Goal: Task Accomplishment & Management: Use online tool/utility

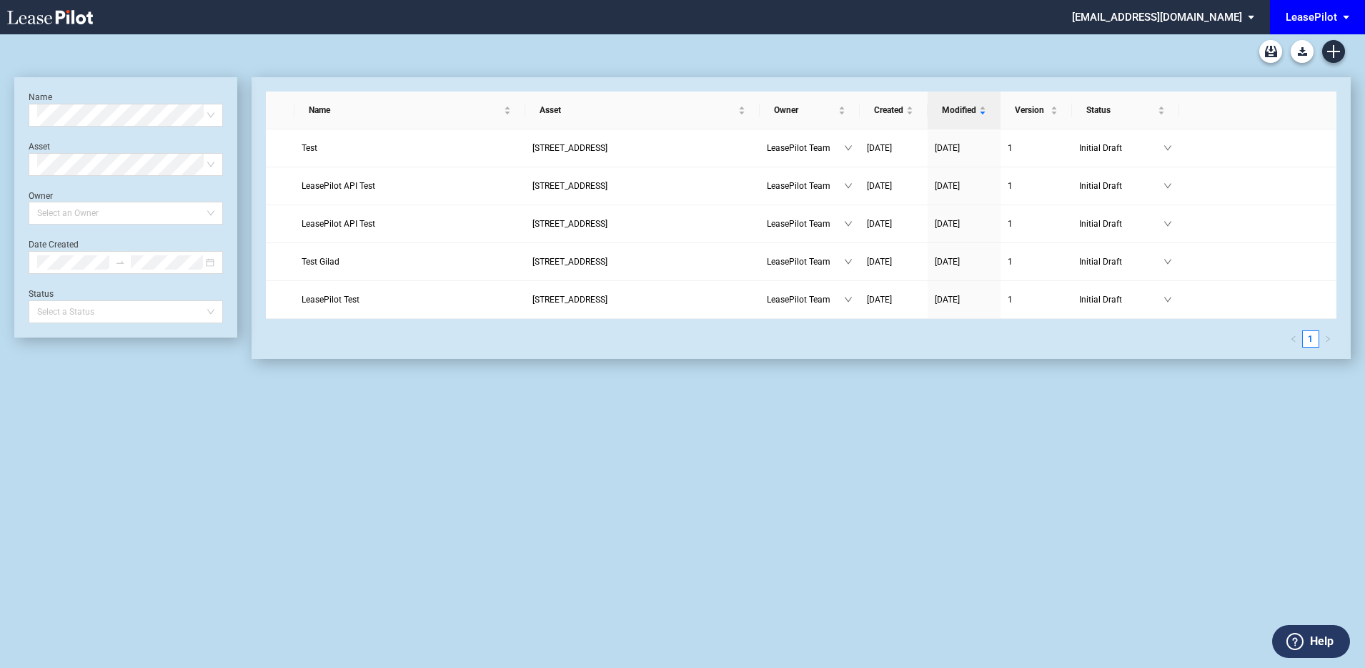
click at [1316, 11] on div "LeasePilot" at bounding box center [1311, 17] width 51 height 13
click at [1289, 55] on div "Federal Realty" at bounding box center [1266, 61] width 63 height 14
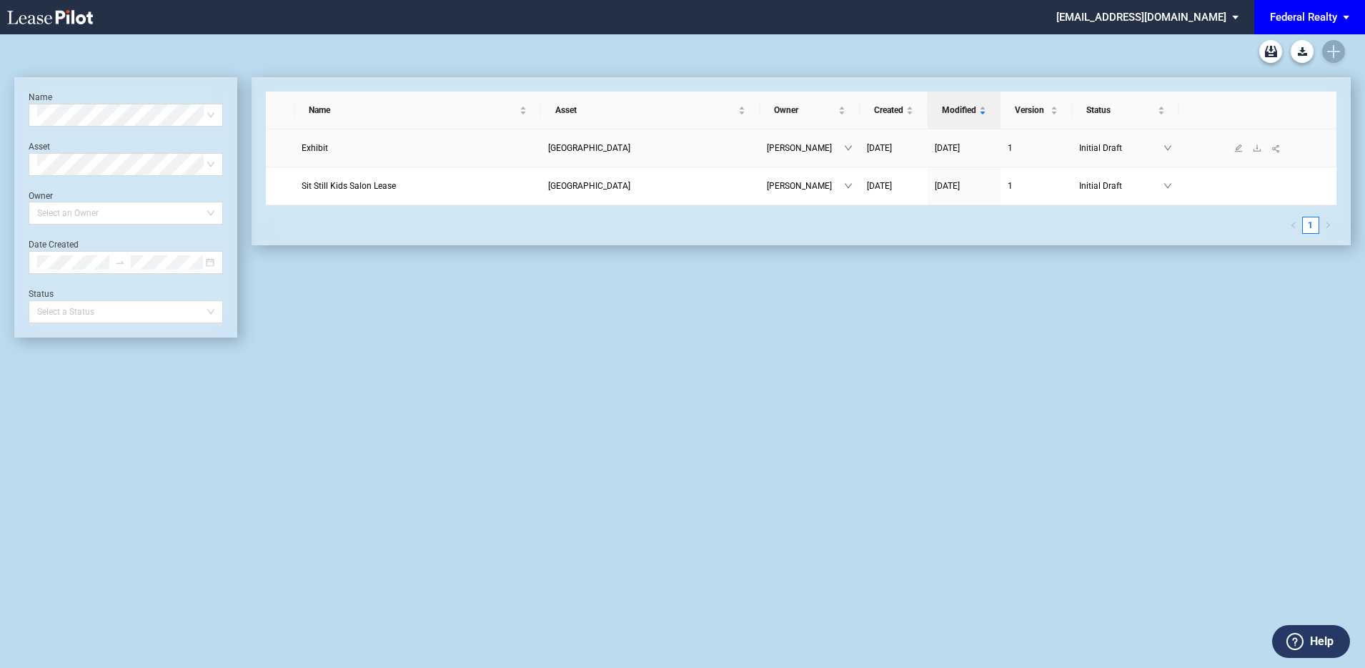
click at [351, 145] on link "Exhibit" at bounding box center [418, 148] width 232 height 14
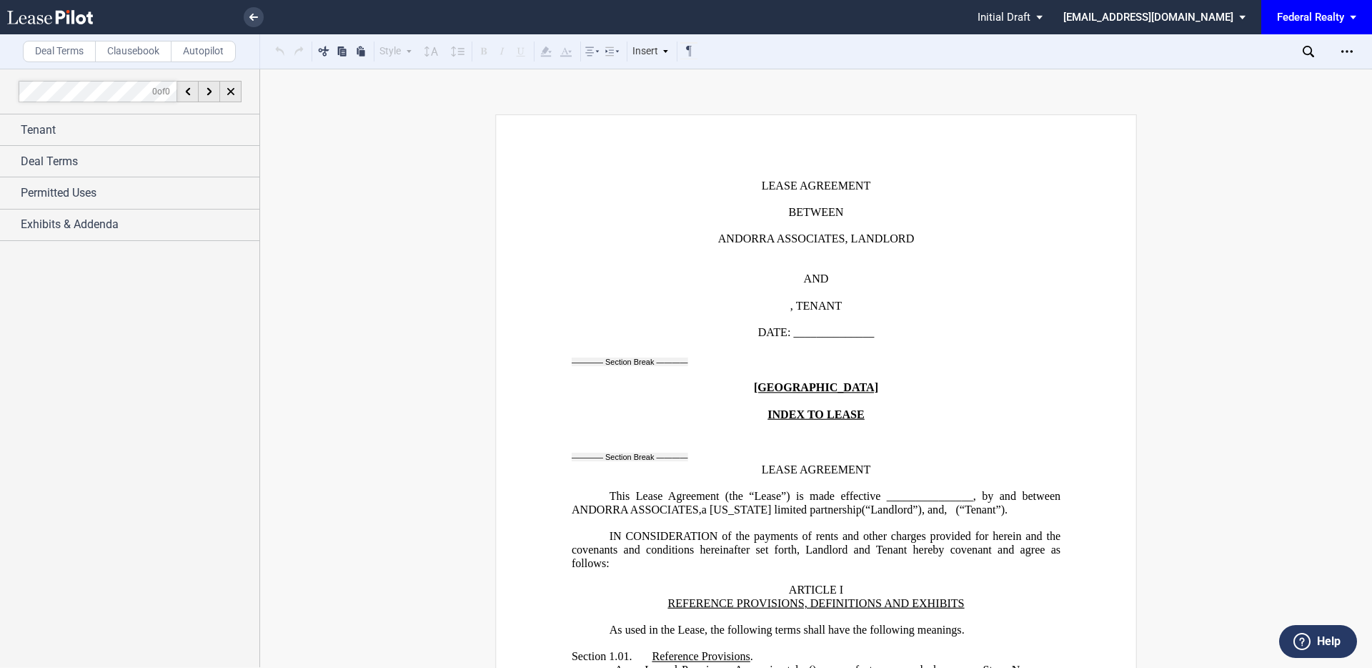
click at [157, 56] on label "Clausebook" at bounding box center [133, 51] width 76 height 21
click at [1153, 18] on md-select "[EMAIL_ADDRESS][DOMAIN_NAME] Super Admin Area Admin Area Settings Sign Out" at bounding box center [1160, 16] width 196 height 32
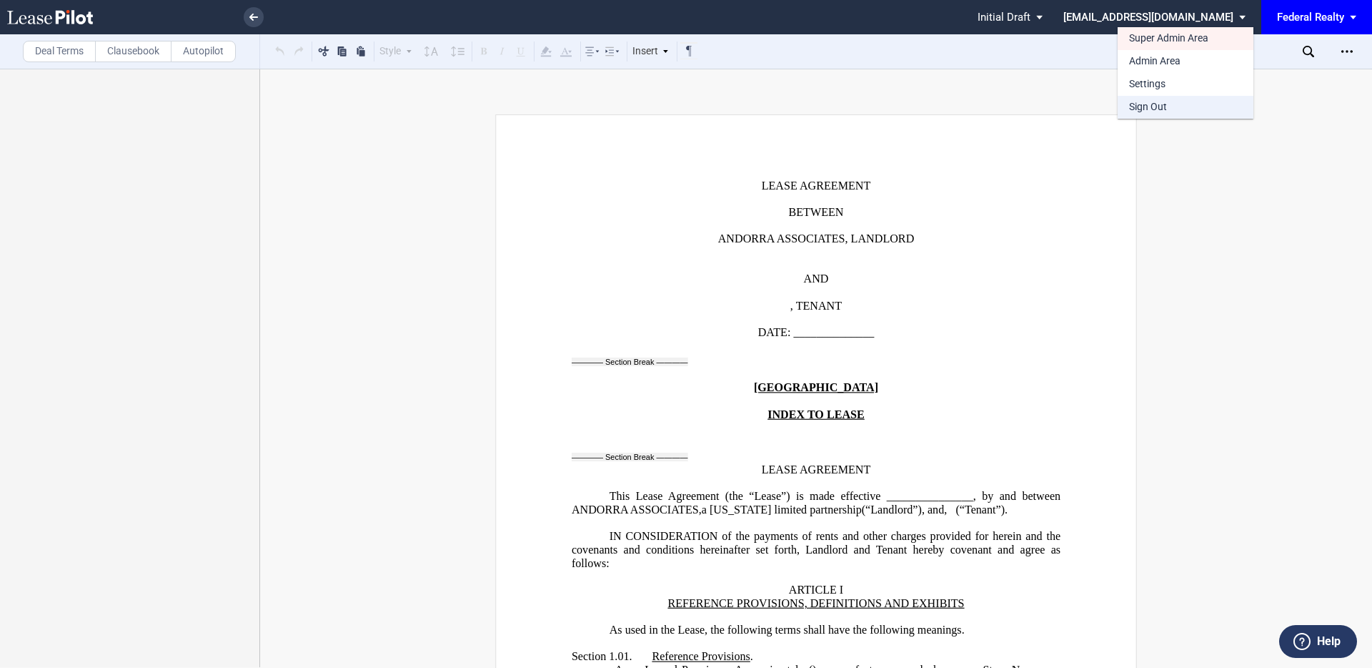
click at [1151, 108] on div "Sign Out" at bounding box center [1148, 107] width 38 height 14
